Goal: Transaction & Acquisition: Subscribe to service/newsletter

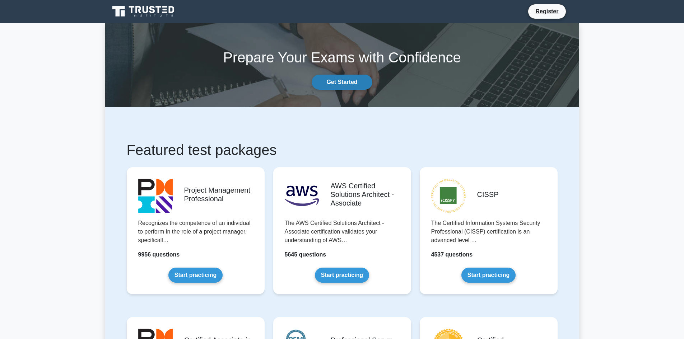
click at [338, 84] on link "Get Started" at bounding box center [342, 82] width 60 height 15
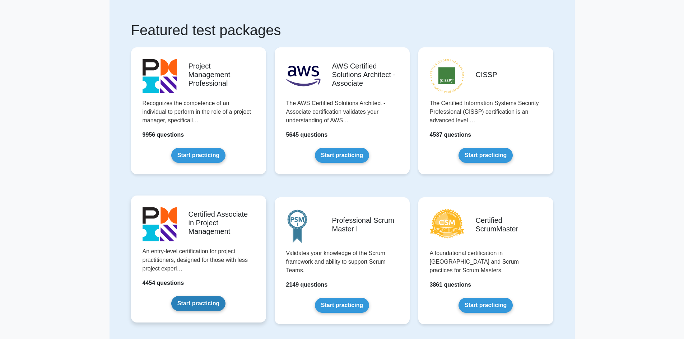
scroll to position [1141, 0]
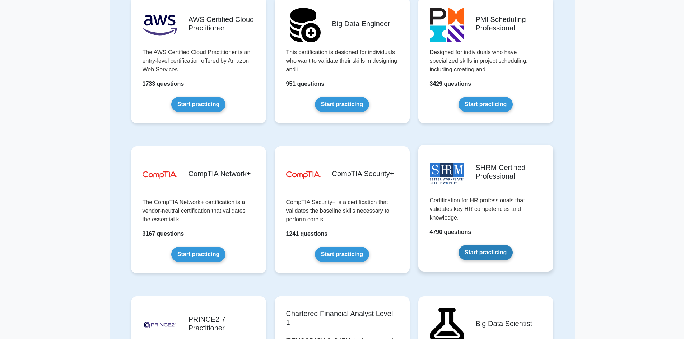
click at [494, 251] on link "Start practicing" at bounding box center [486, 252] width 54 height 15
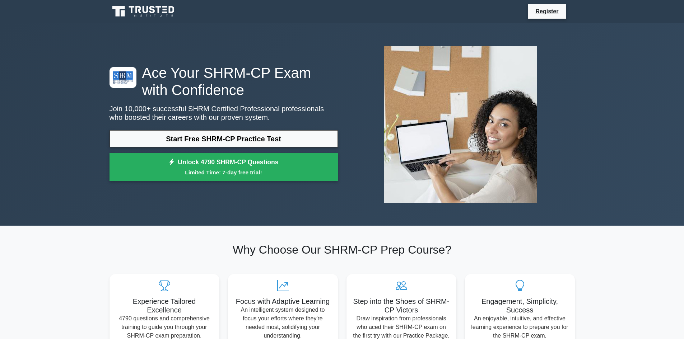
click at [580, 8] on nav "Register" at bounding box center [342, 11] width 684 height 23
click at [548, 10] on link "Register" at bounding box center [547, 11] width 32 height 9
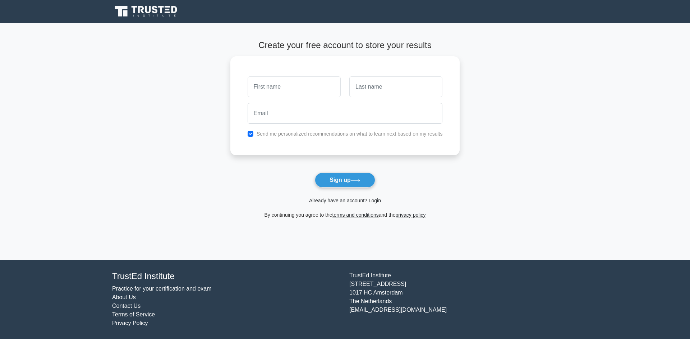
click at [377, 201] on link "Already have an account? Login" at bounding box center [345, 201] width 72 height 6
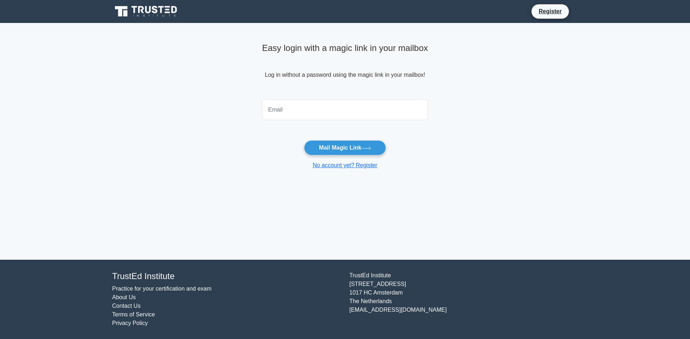
click at [323, 115] on input "email" at bounding box center [345, 109] width 166 height 21
type input "garima00333@gmail.com"
click at [332, 151] on button "Mail Magic Link" at bounding box center [345, 147] width 82 height 15
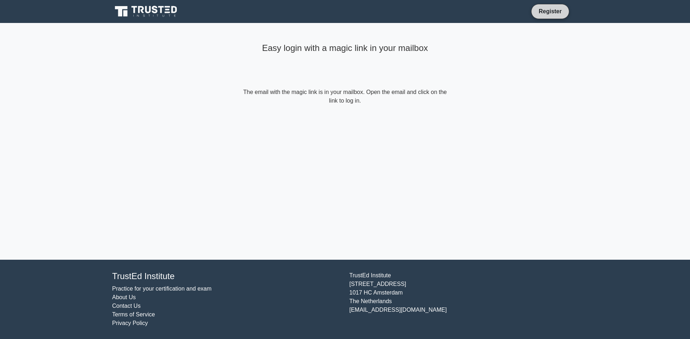
click at [546, 12] on link "Register" at bounding box center [550, 11] width 32 height 9
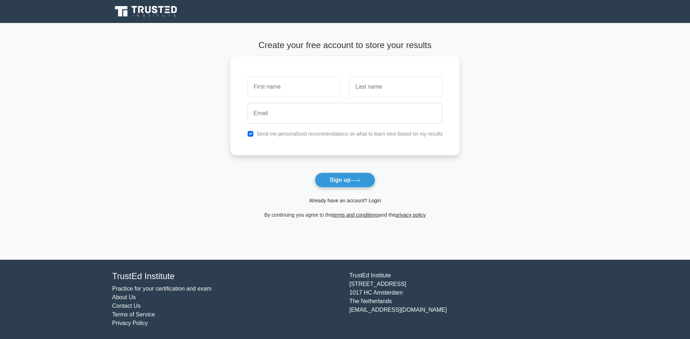
click at [373, 203] on link "Already have an account? Login" at bounding box center [345, 201] width 72 height 6
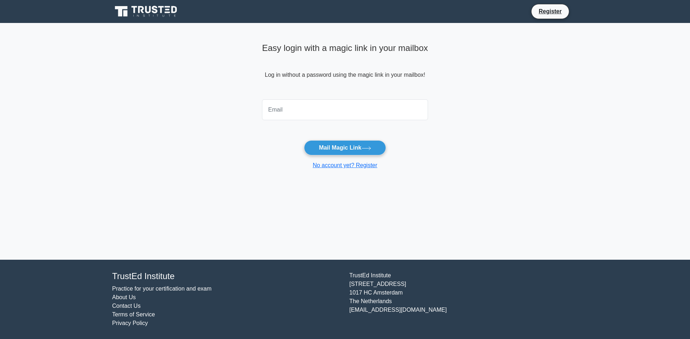
click at [290, 108] on input "email" at bounding box center [345, 109] width 166 height 21
type input "[EMAIL_ADDRESS][DOMAIN_NAME]"
click at [317, 155] on button "Mail Magic Link" at bounding box center [345, 147] width 82 height 15
